Goal: Information Seeking & Learning: Learn about a topic

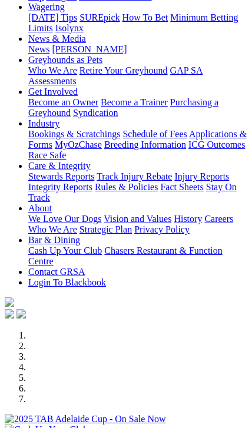
scroll to position [159, 0]
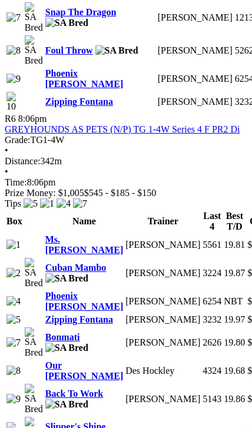
scroll to position [2262, 0]
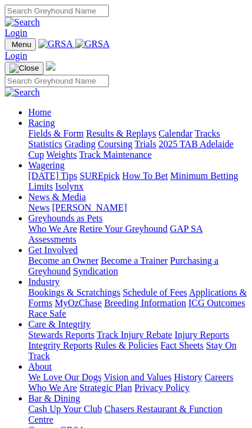
scroll to position [168, 0]
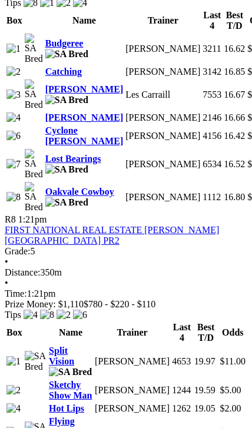
scroll to position [2420, 0]
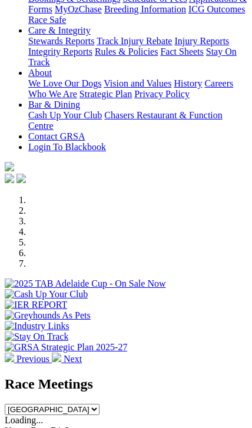
scroll to position [294, 0]
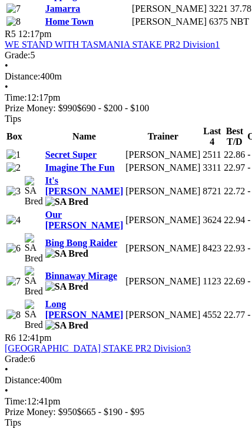
scroll to position [1660, 0]
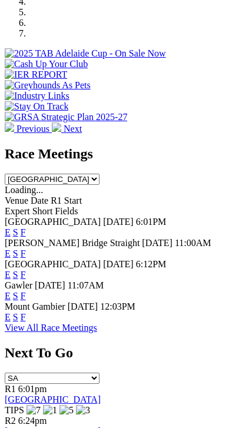
scroll to position [521, 0]
